Goal: Task Accomplishment & Management: Manage account settings

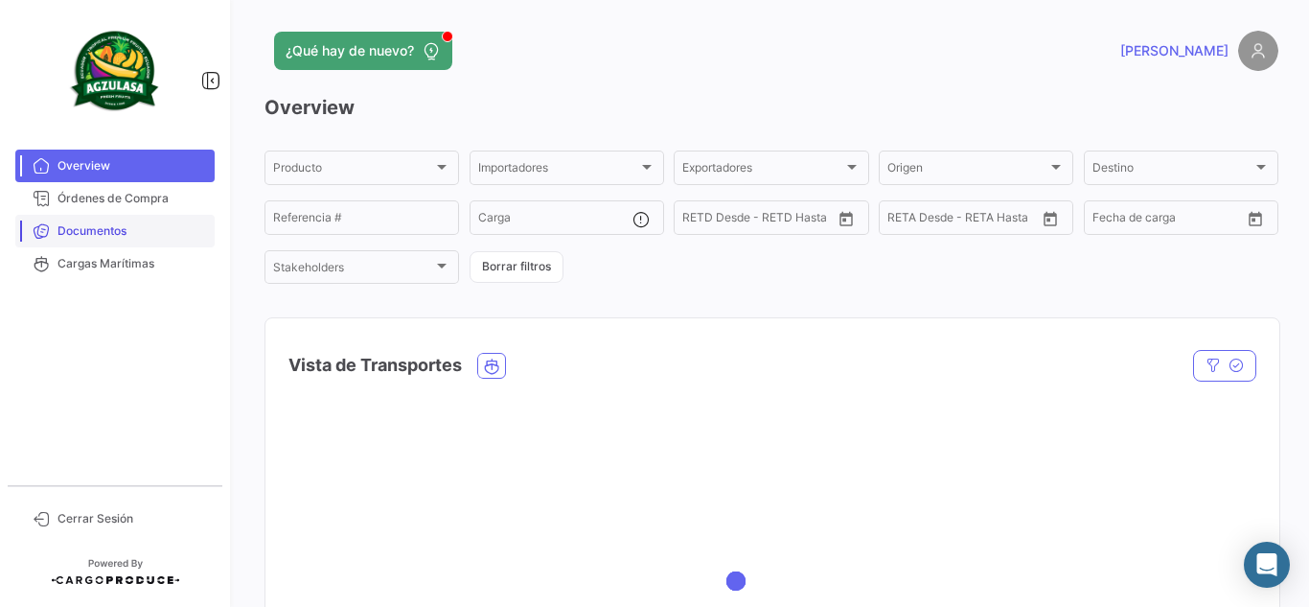
click at [71, 234] on span "Documentos" at bounding box center [133, 230] width 150 height 17
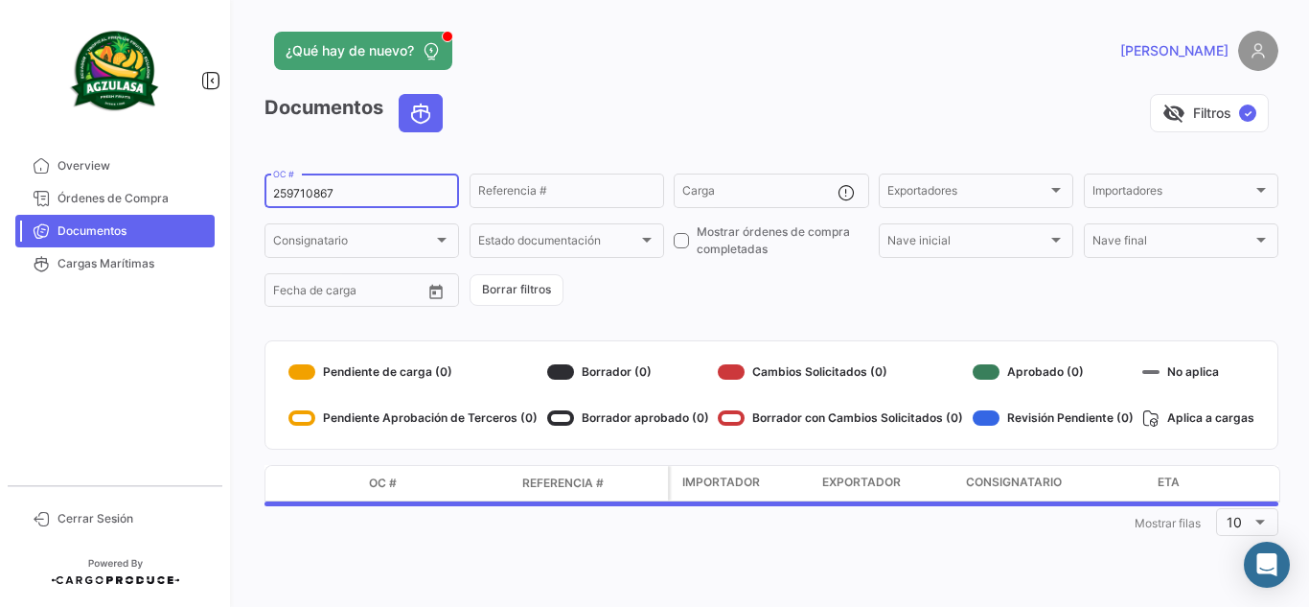
drag, startPoint x: 382, startPoint y: 190, endPoint x: 0, endPoint y: 81, distance: 396.9
click at [10, 118] on mat-sidenav-container "Overview Órdenes de Compra Documentos Cargas Marítimas Cerrar Sesión ¿Qué hay d…" at bounding box center [654, 303] width 1309 height 607
click at [508, 99] on div "visibility_off Filtros ✓" at bounding box center [868, 113] width 821 height 38
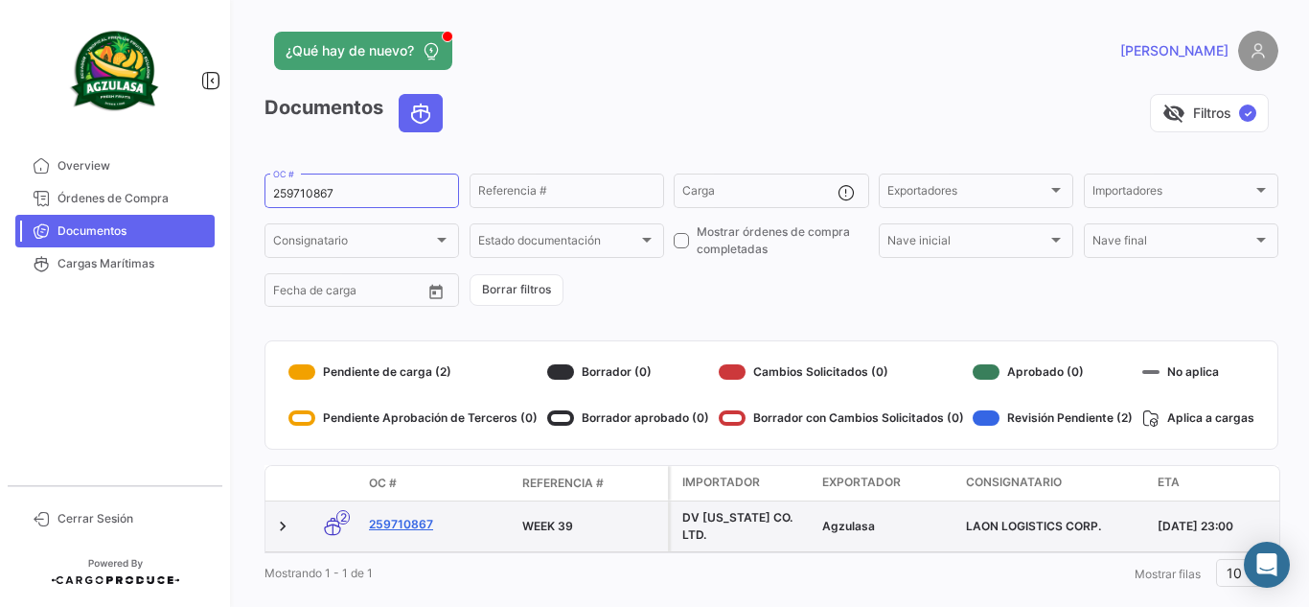
click at [414, 518] on link "259710867" at bounding box center [438, 524] width 138 height 17
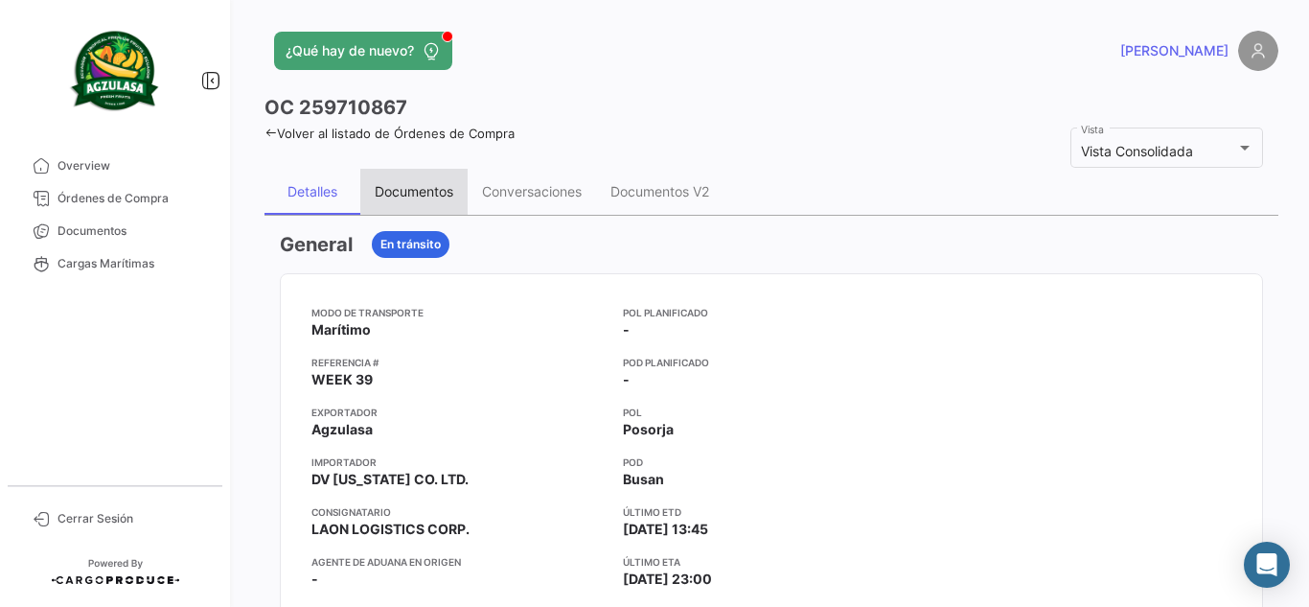
drag, startPoint x: 454, startPoint y: 182, endPoint x: 454, endPoint y: 195, distance: 12.5
click at [454, 195] on div "Documentos" at bounding box center [413, 192] width 107 height 46
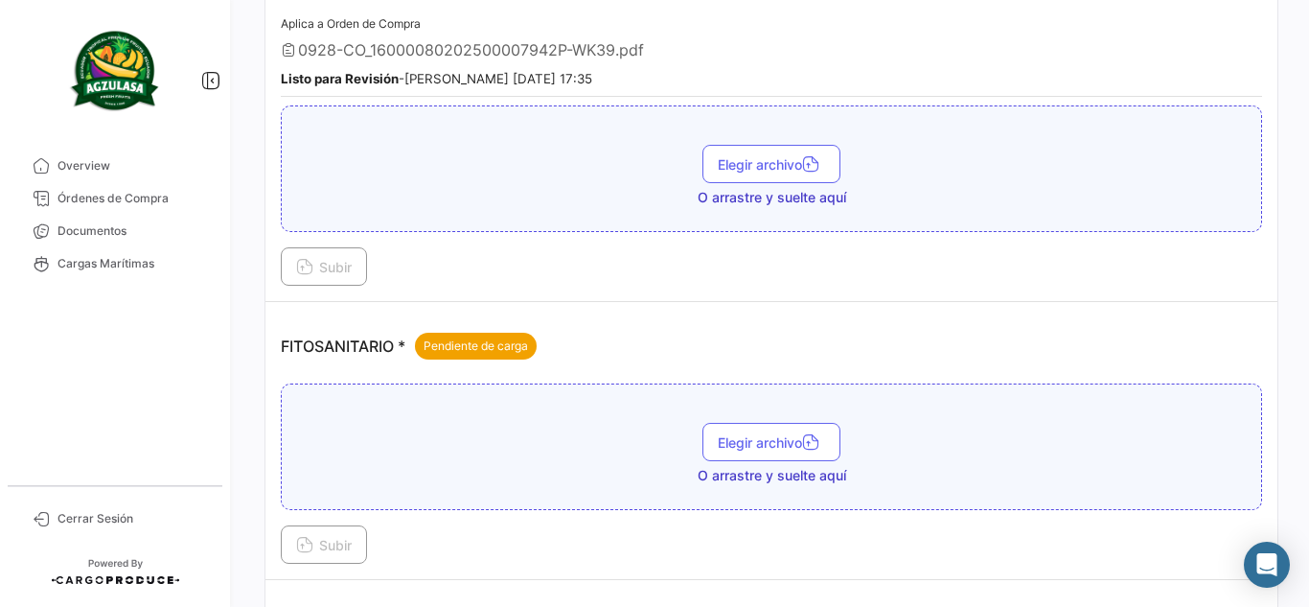
scroll to position [767, 0]
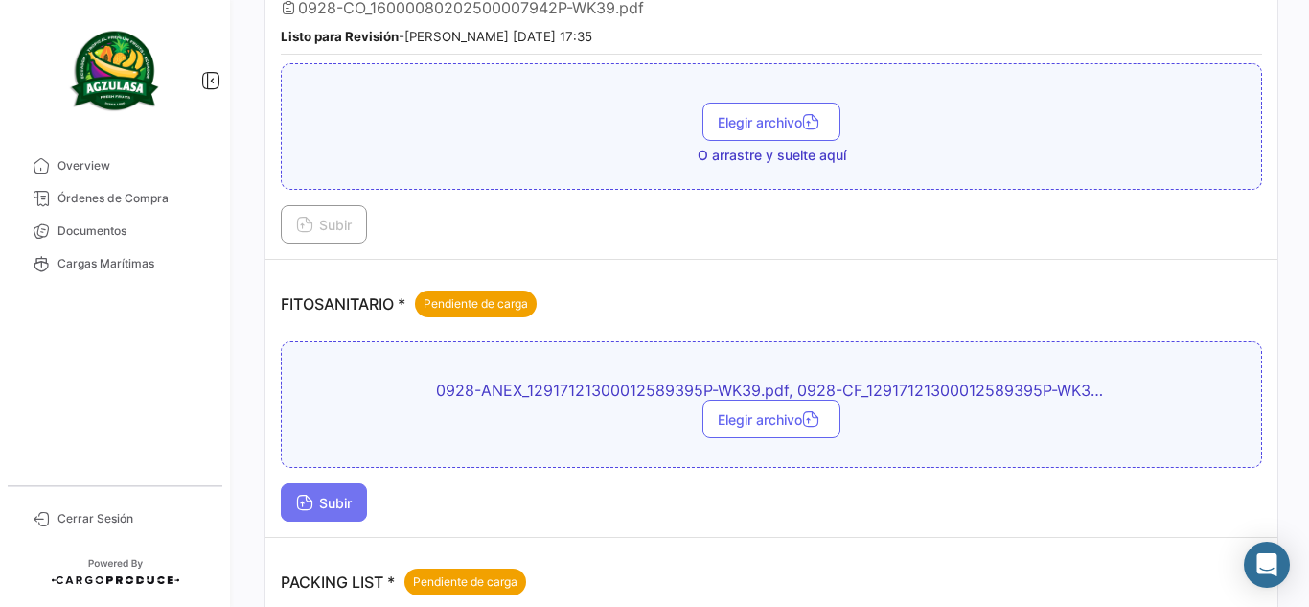
click at [315, 501] on span "Subir" at bounding box center [324, 503] width 56 height 16
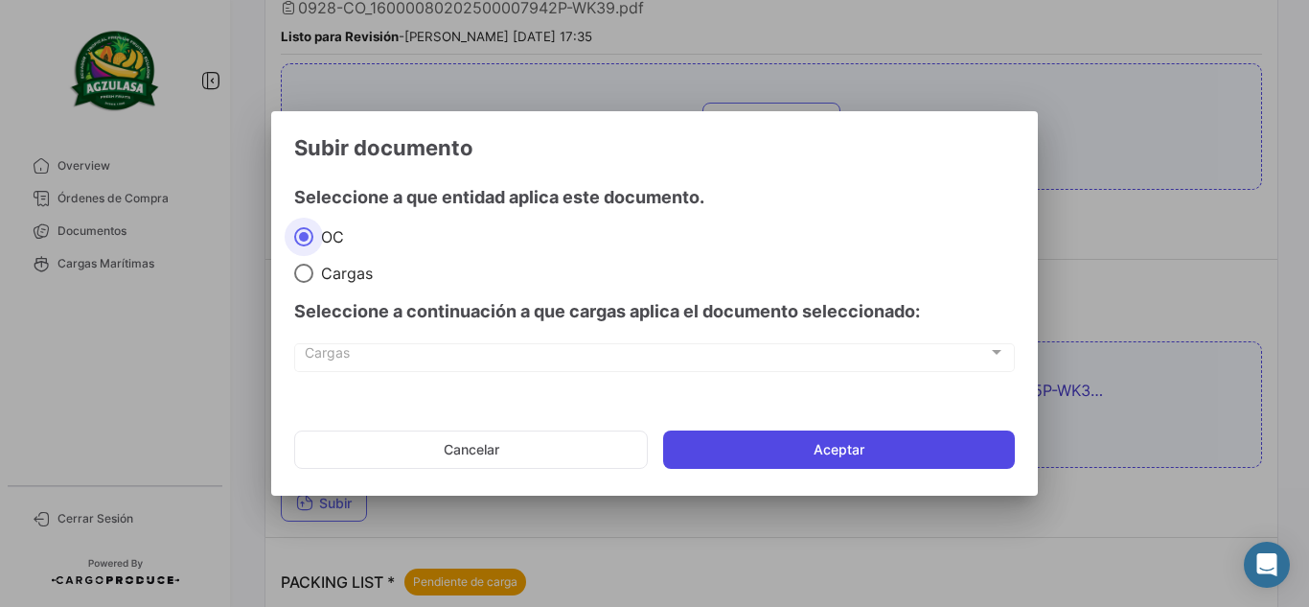
click at [962, 447] on button "Aceptar" at bounding box center [839, 449] width 352 height 38
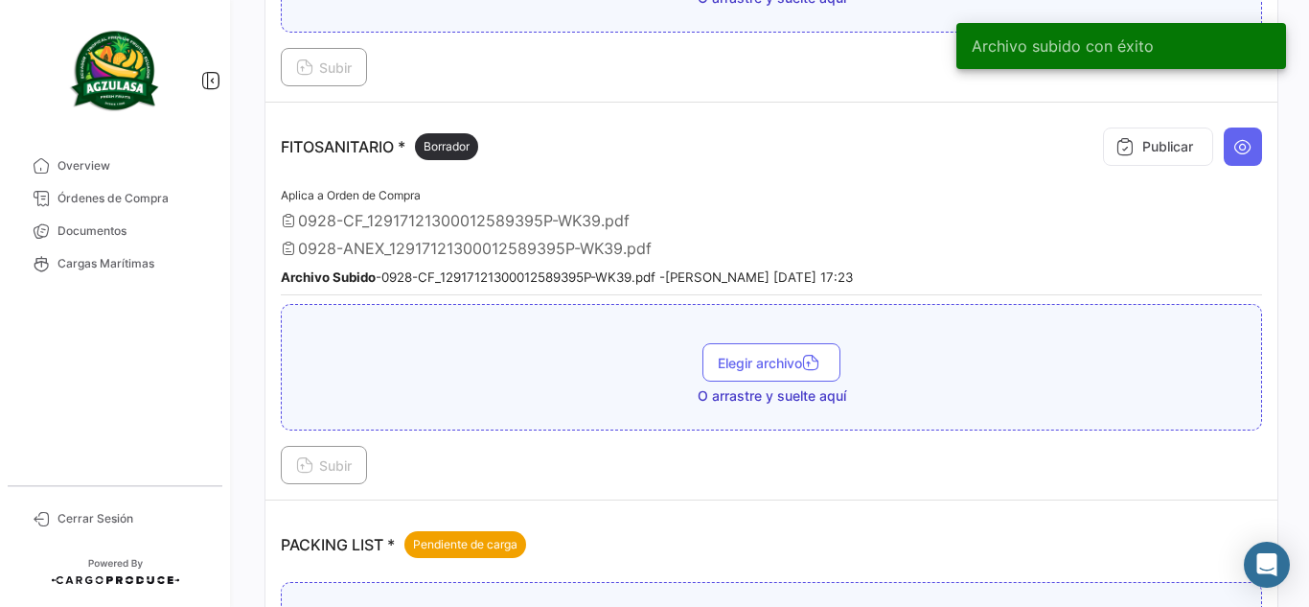
scroll to position [987, 0]
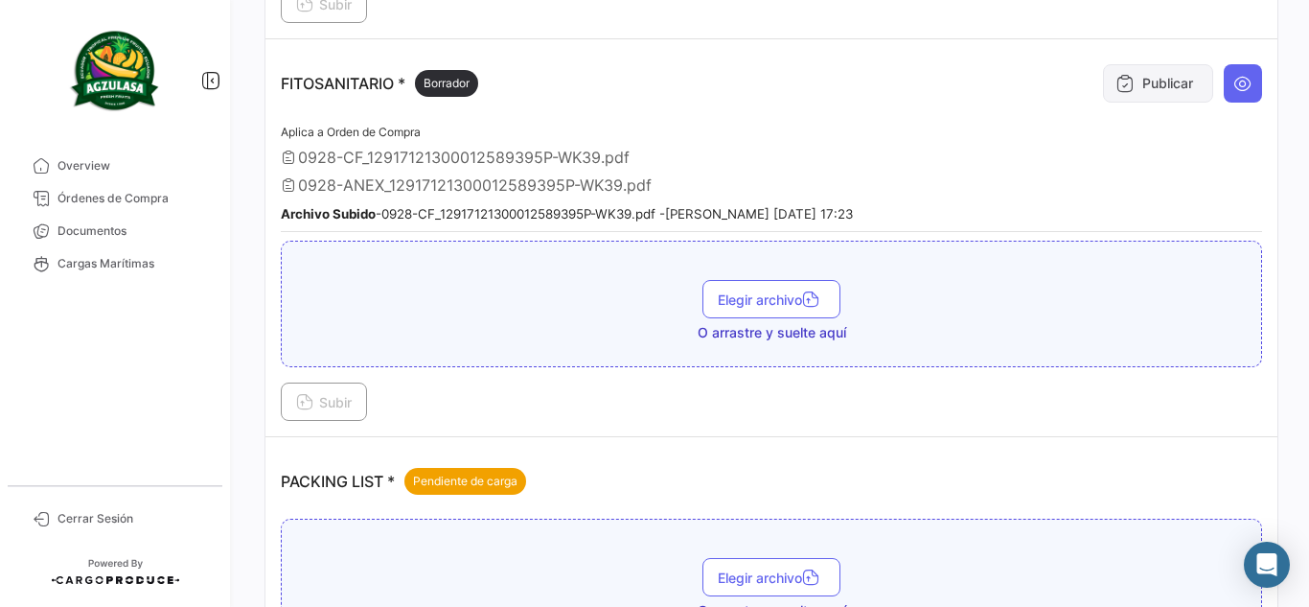
click at [1161, 90] on button "Publicar" at bounding box center [1158, 83] width 110 height 38
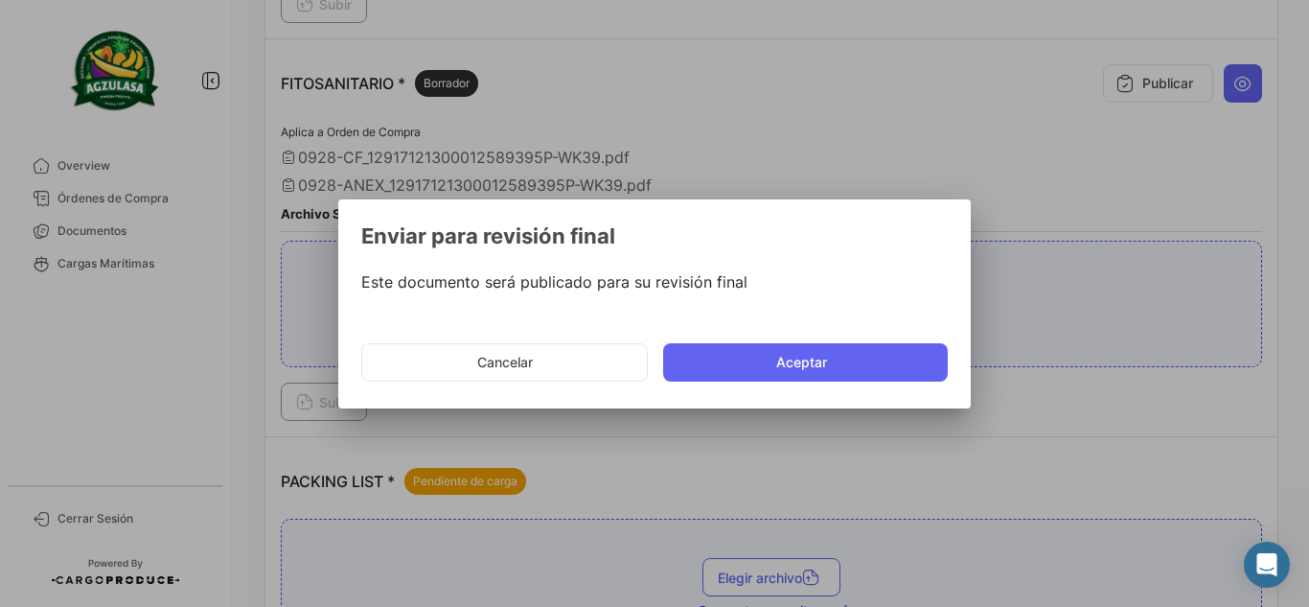
click at [806, 340] on mat-dialog-actions "Cancelar Aceptar" at bounding box center [654, 362] width 587 height 65
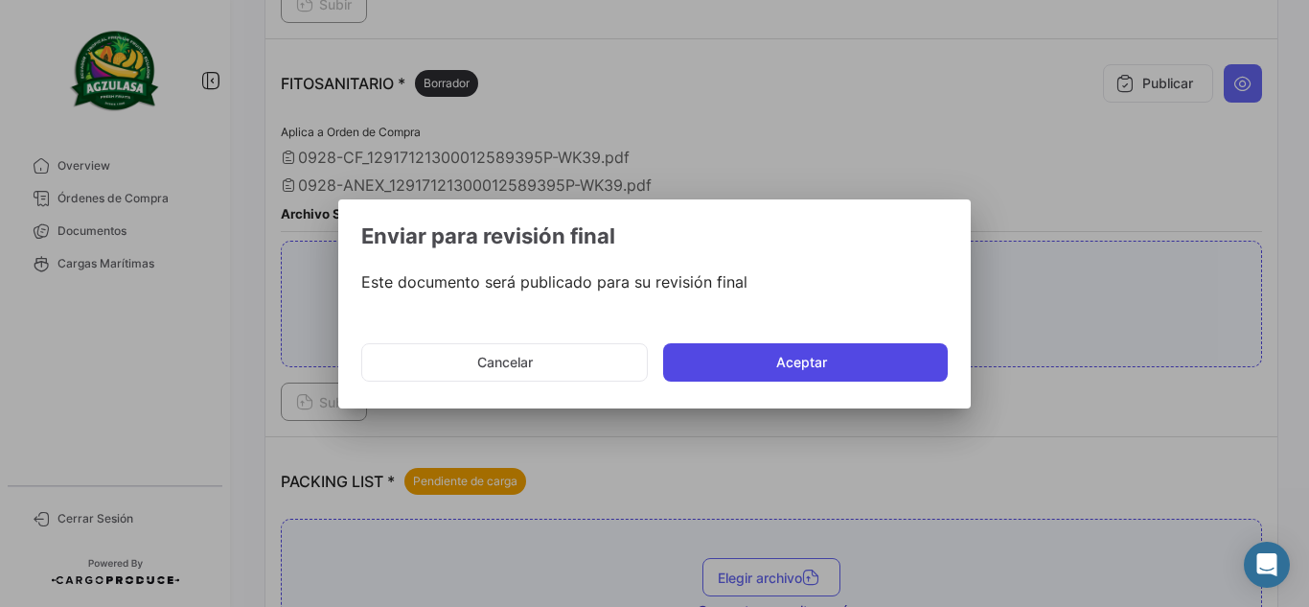
click at [808, 360] on button "Aceptar" at bounding box center [805, 362] width 285 height 38
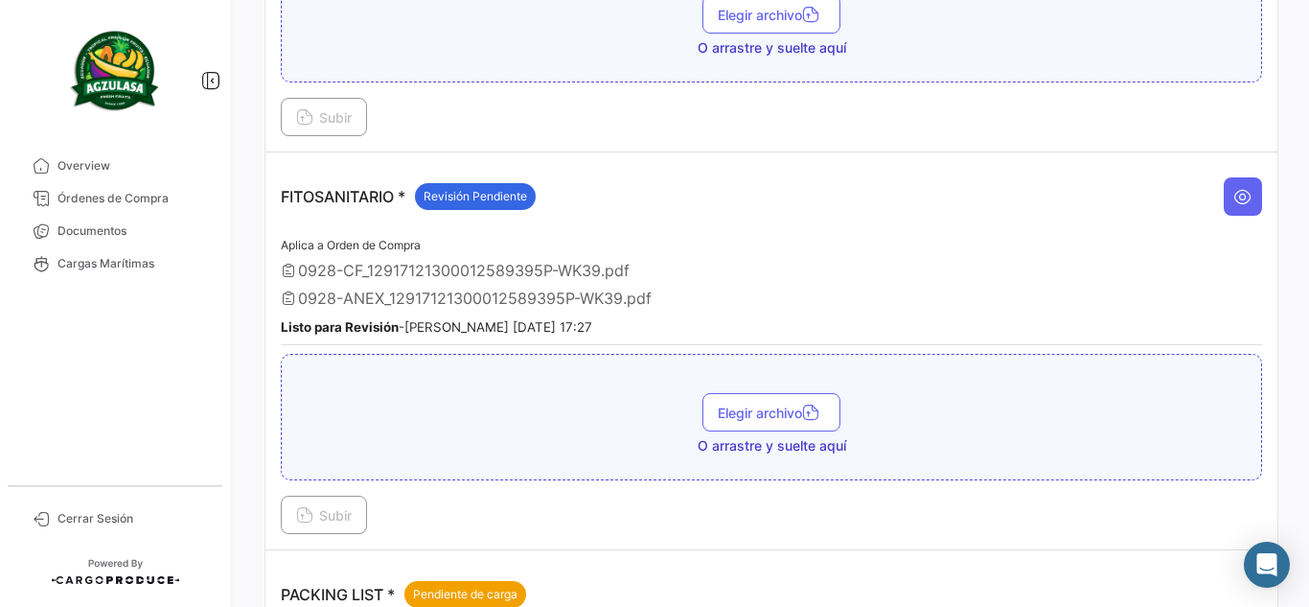
scroll to position [700, 0]
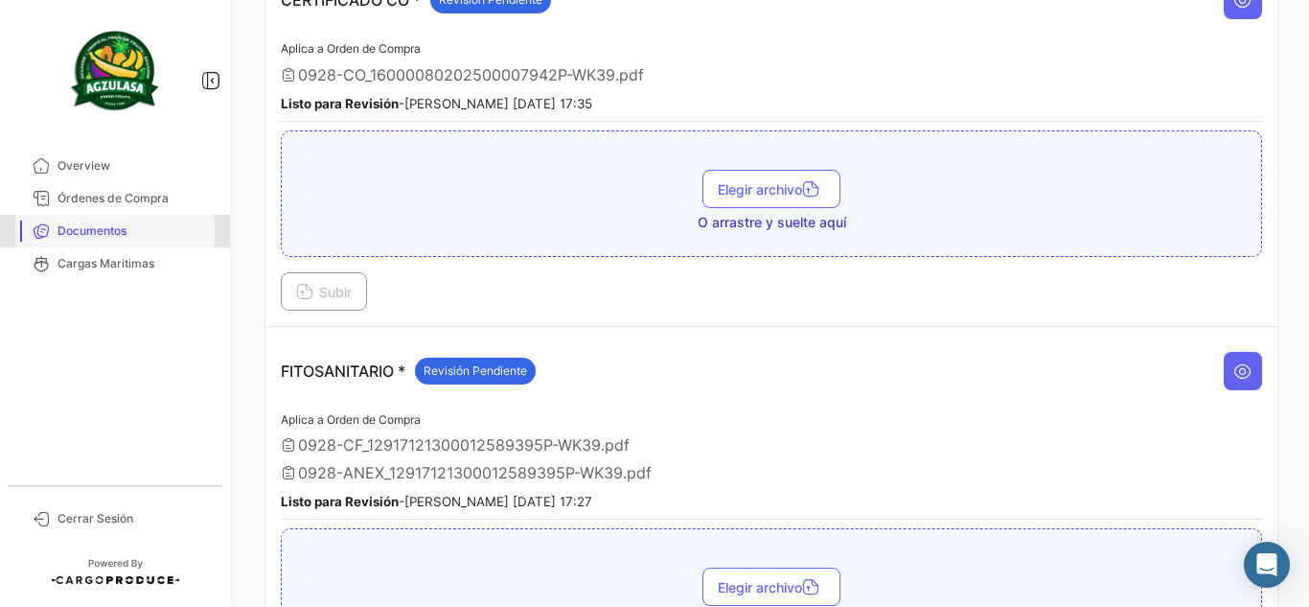
click at [140, 239] on span "Documentos" at bounding box center [133, 230] width 150 height 17
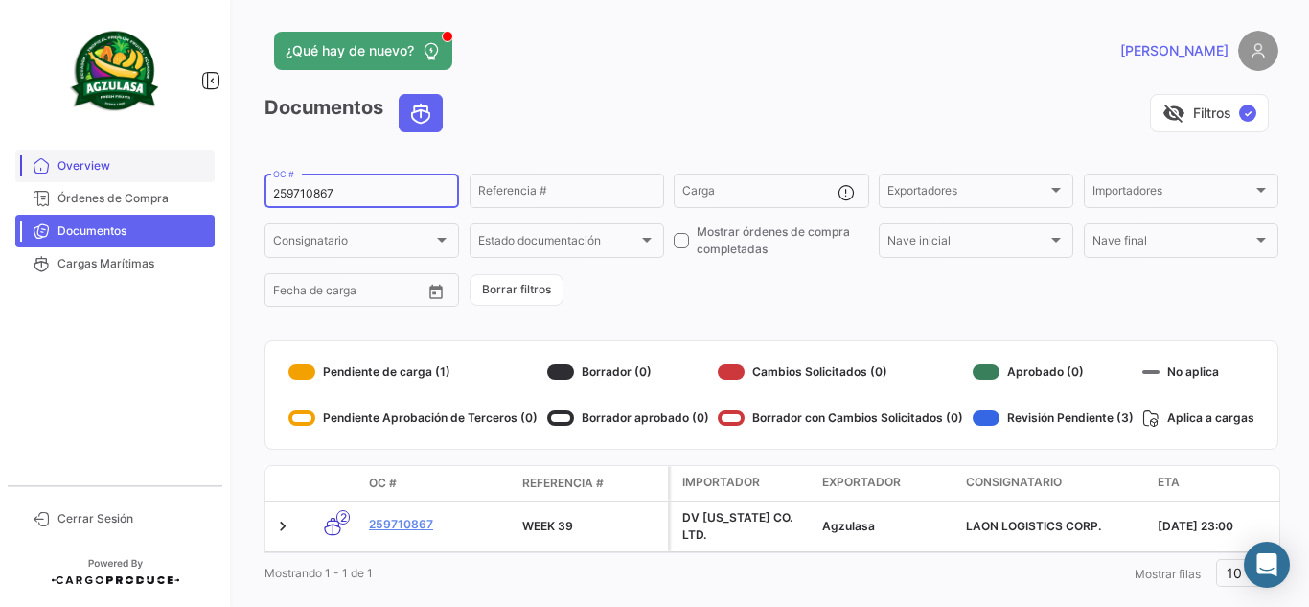
drag, startPoint x: 368, startPoint y: 200, endPoint x: 196, endPoint y: 167, distance: 175.8
click at [197, 168] on mat-sidenav-container "Overview Órdenes de Compra Documentos Cargas Marítimas Cerrar Sesión ¿Qué hay d…" at bounding box center [654, 303] width 1309 height 607
